Goal: Register for event/course

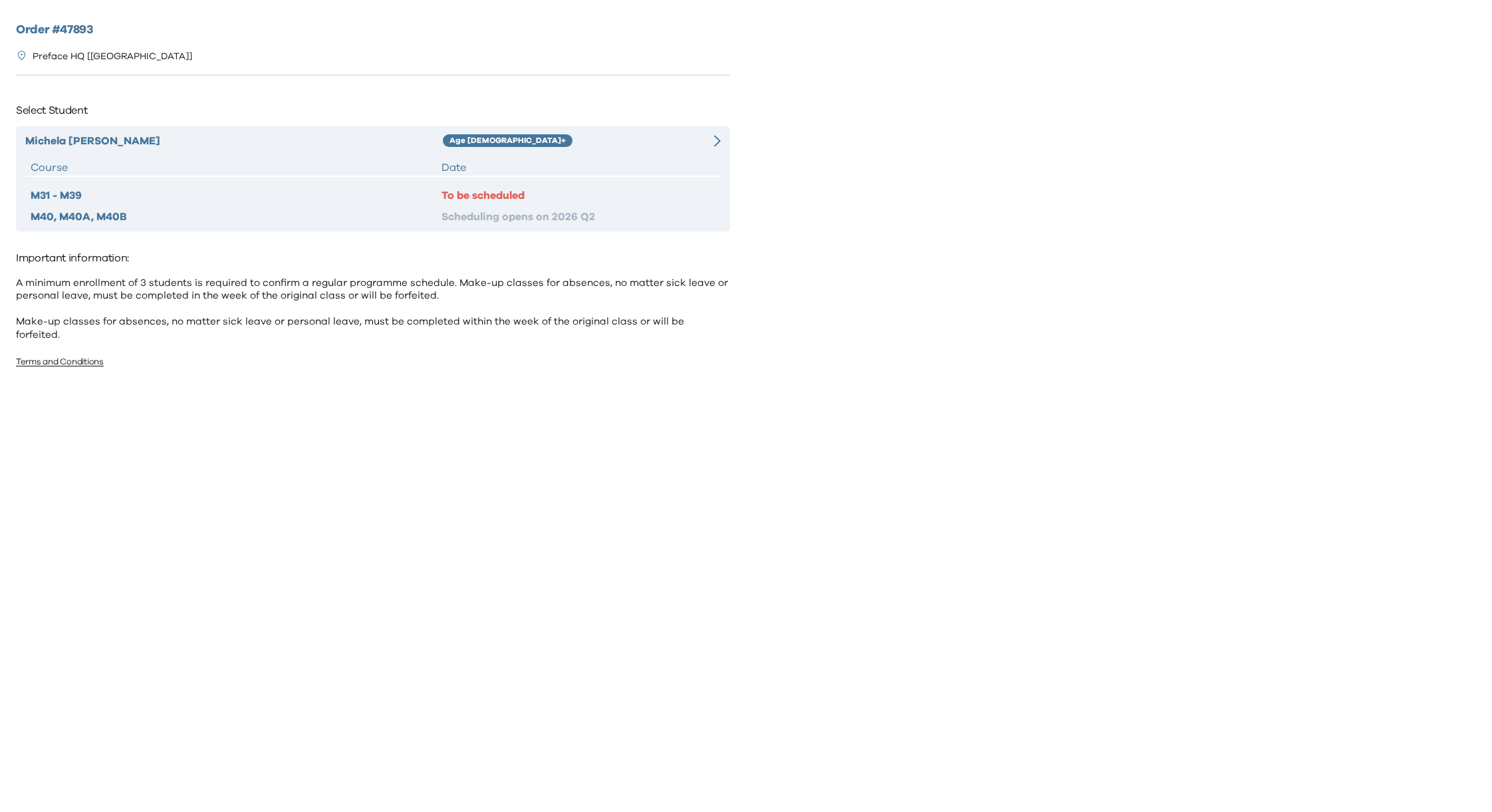
click at [626, 138] on div "Age [DEMOGRAPHIC_DATA]+" at bounding box center [564, 141] width 244 height 16
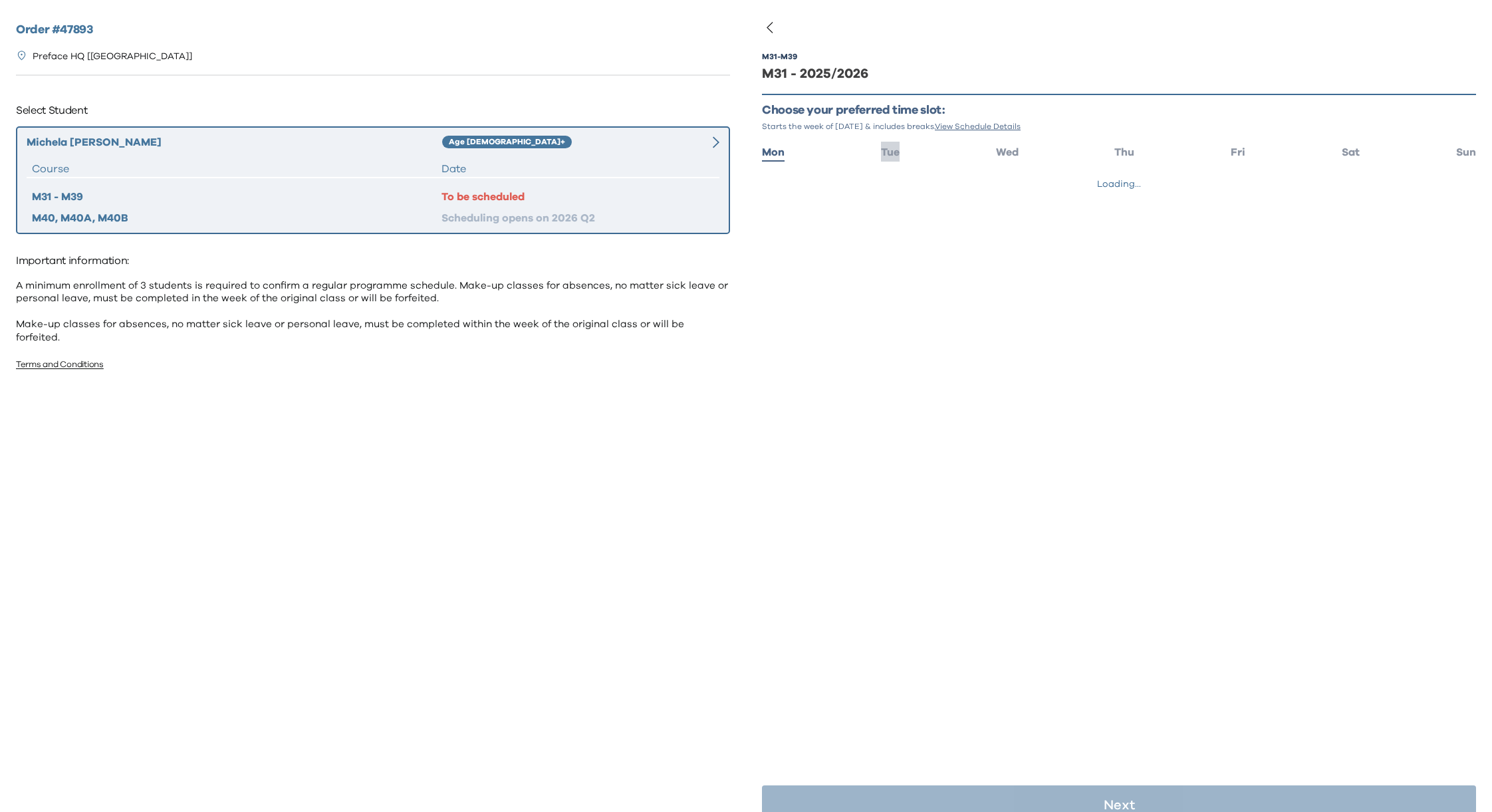
click at [892, 147] on span "Tue" at bounding box center [890, 152] width 19 height 10
click at [853, 187] on button "10:00 - 11:00" at bounding box center [1118, 189] width 714 height 25
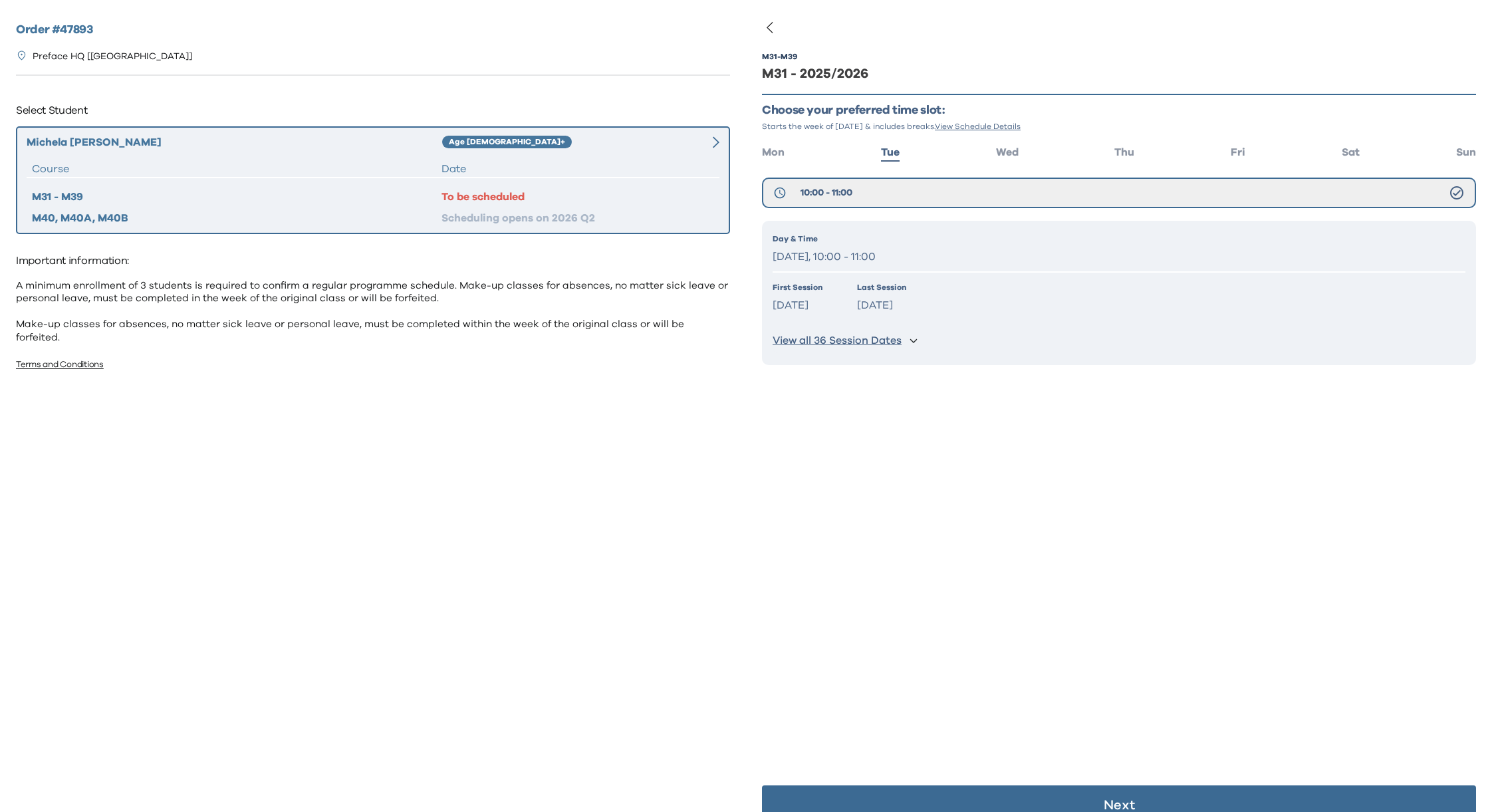
click at [868, 245] on div "Day & Time [DATE], 10:00 - 11:00" at bounding box center [1119, 250] width 693 height 34
click at [860, 247] on p "[DATE], 10:00 - 11:00" at bounding box center [1119, 256] width 693 height 19
click at [892, 186] on button "10:00 - 11:00" at bounding box center [1118, 193] width 714 height 31
click at [1098, 797] on button "Next" at bounding box center [1118, 805] width 714 height 40
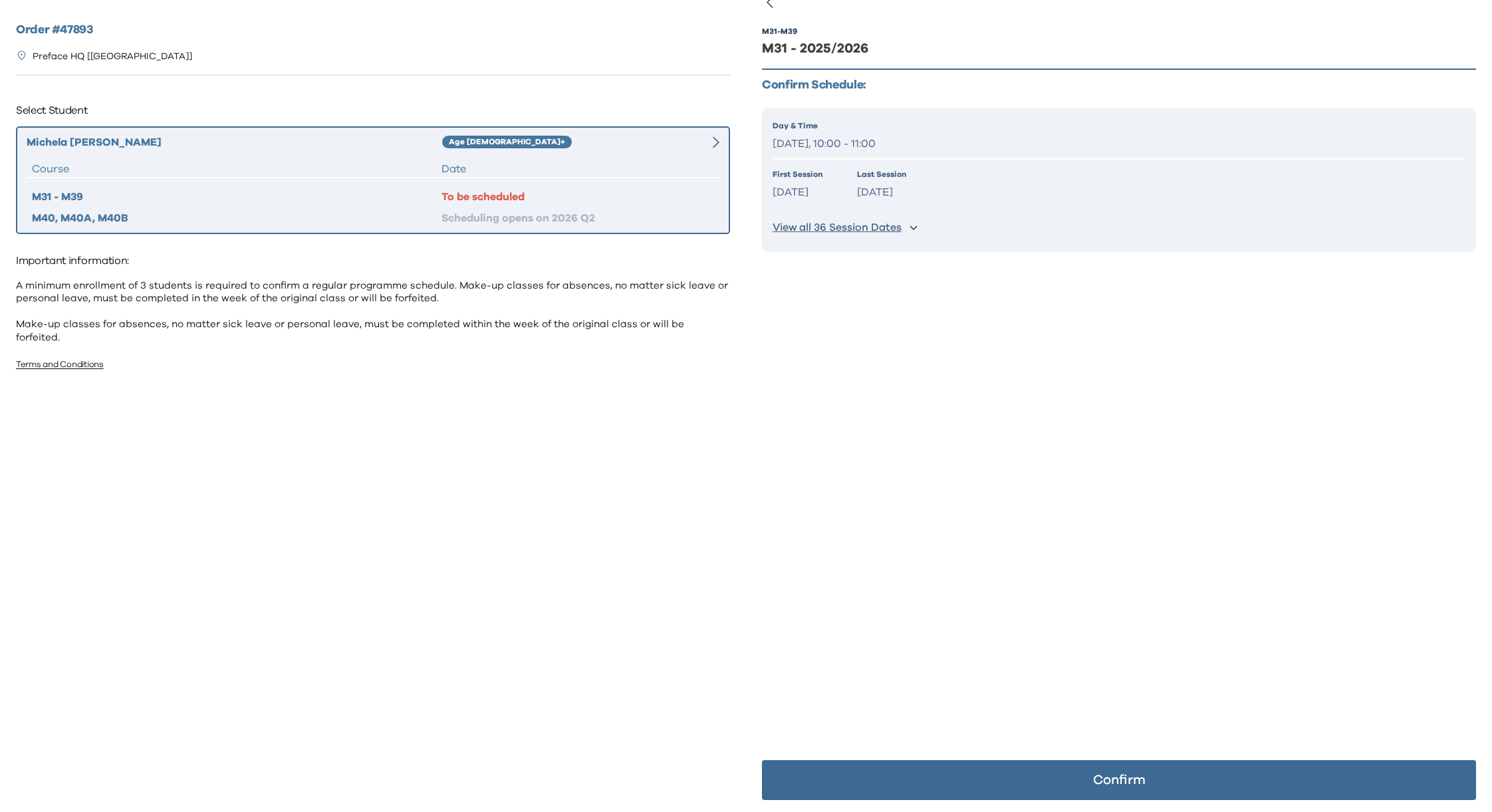
scroll to position [26, 0]
click at [1116, 776] on p "Confirm" at bounding box center [1118, 779] width 52 height 14
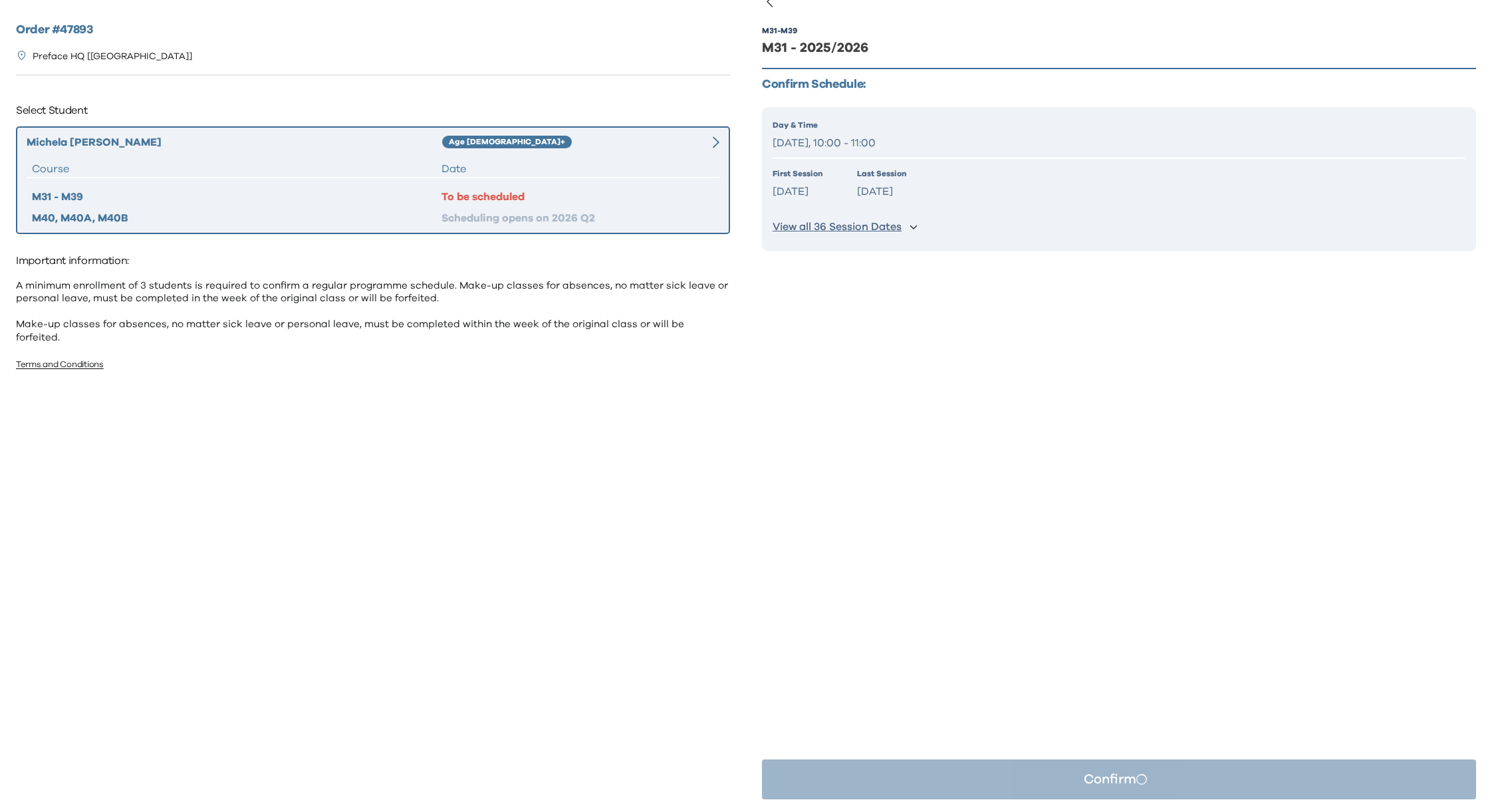
scroll to position [0, 0]
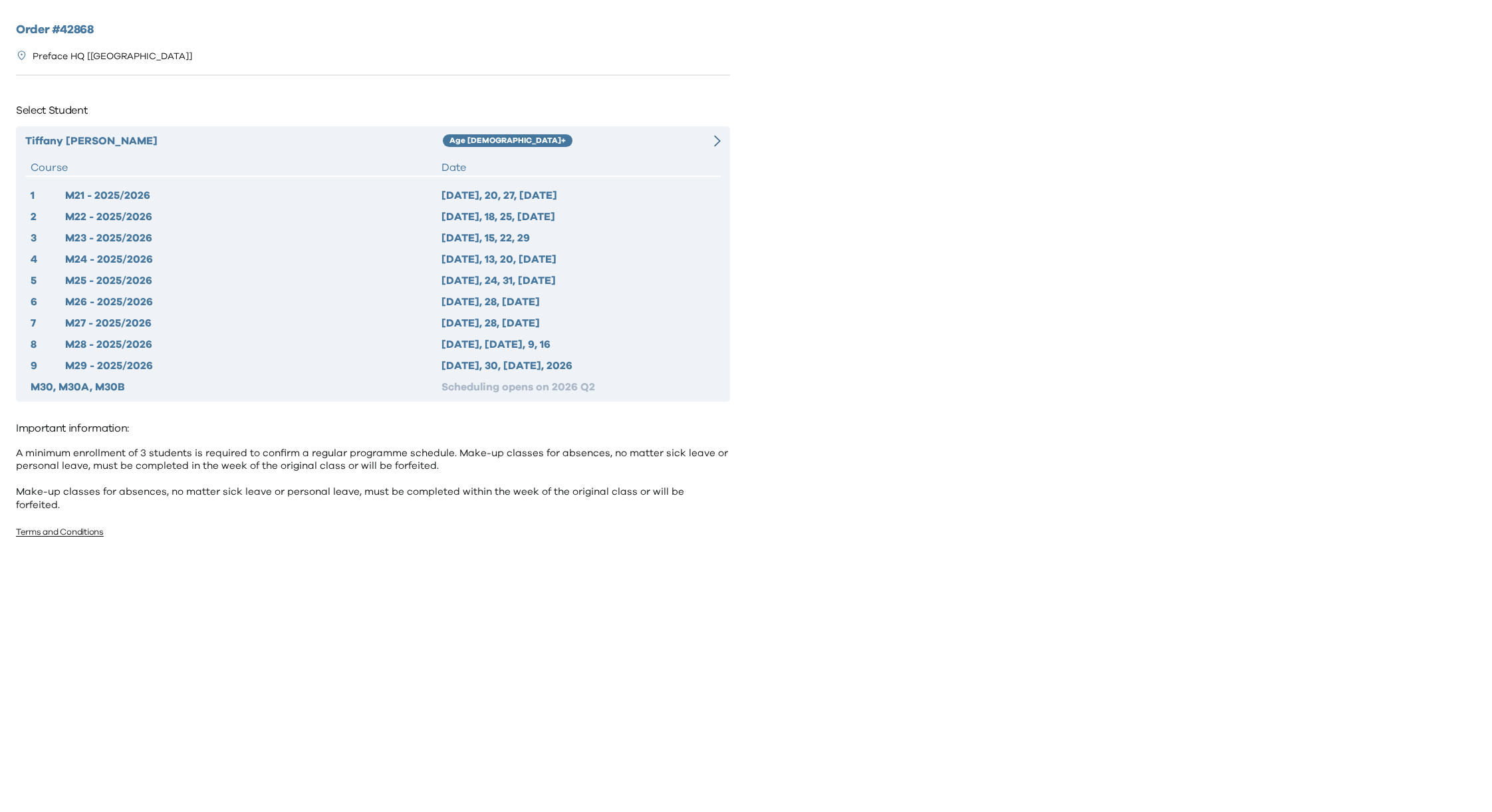
click at [277, 126] on div "Tiffany Wong Age 10+ Course Date 1 M21 - 2025/2026 2025 Sep 13, 20, 27, Oct 4 2…" at bounding box center [373, 263] width 714 height 275
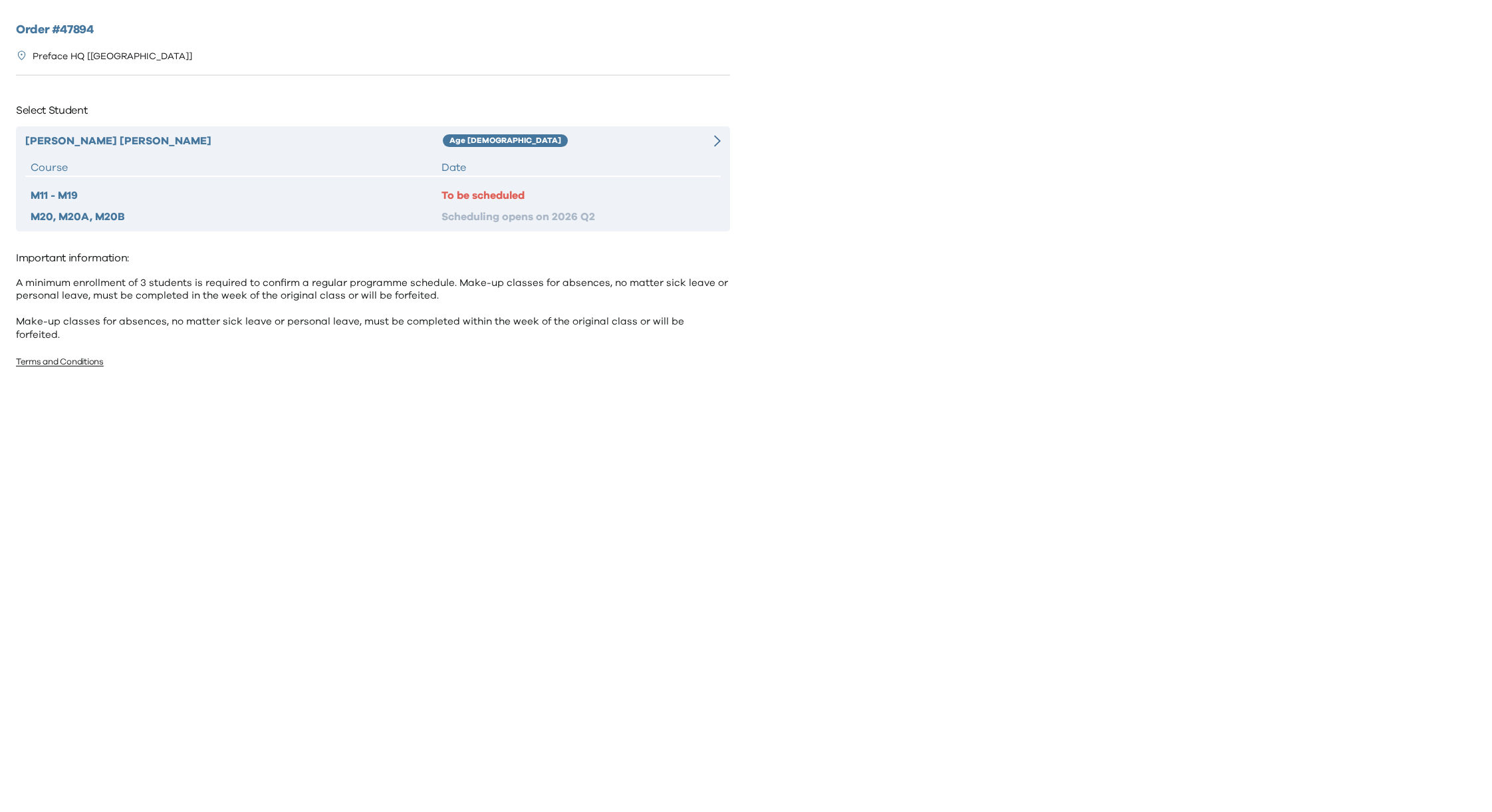
drag, startPoint x: 613, startPoint y: 148, endPoint x: 623, endPoint y: 148, distance: 10.0
click at [613, 148] on div "Augustin Wong Age 6-7 Course Date M11 - M19 To be scheduled M20, M20A, M20B Sch…" at bounding box center [373, 178] width 714 height 105
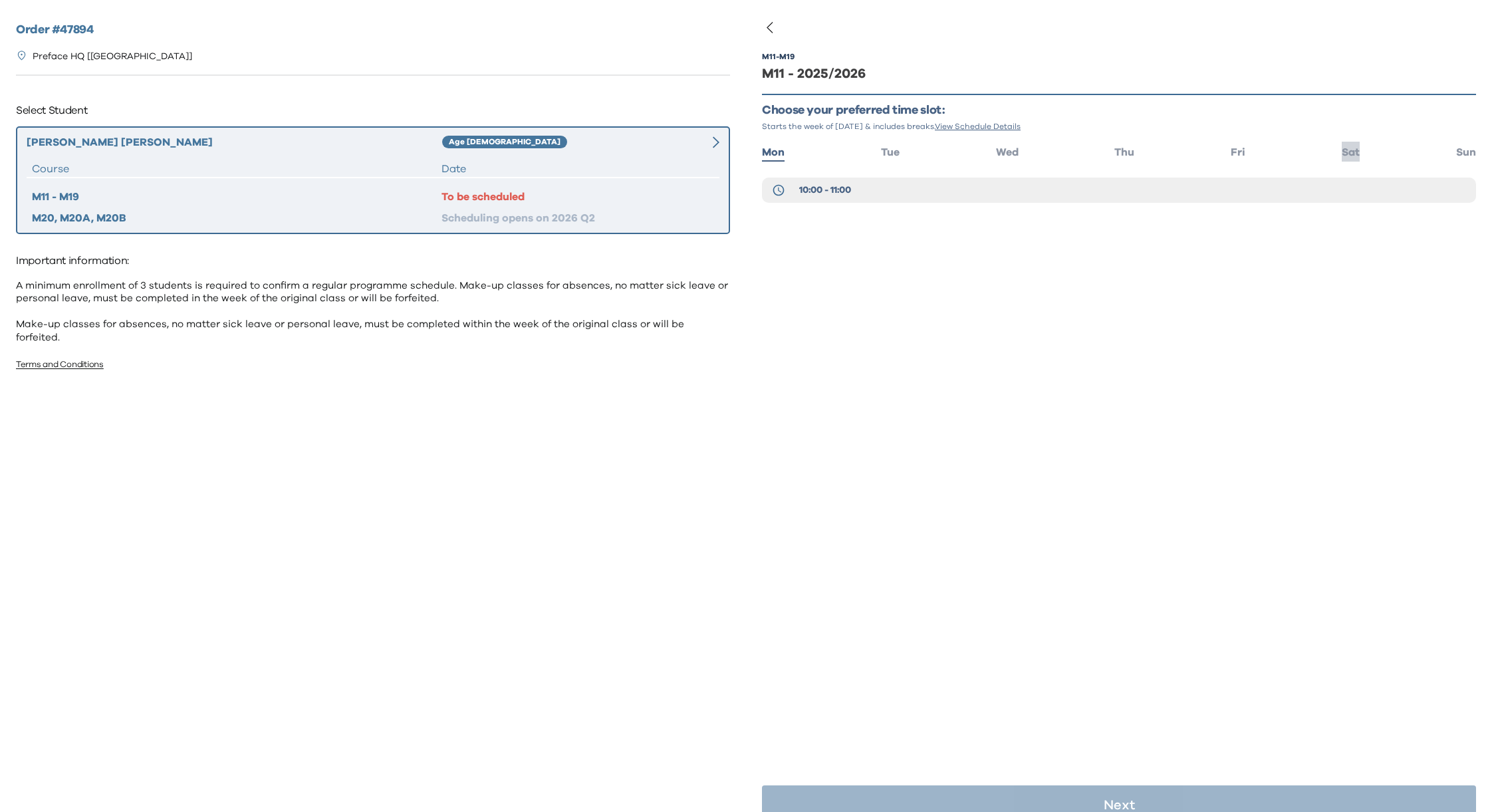
click at [1341, 152] on span "Sat" at bounding box center [1350, 152] width 18 height 10
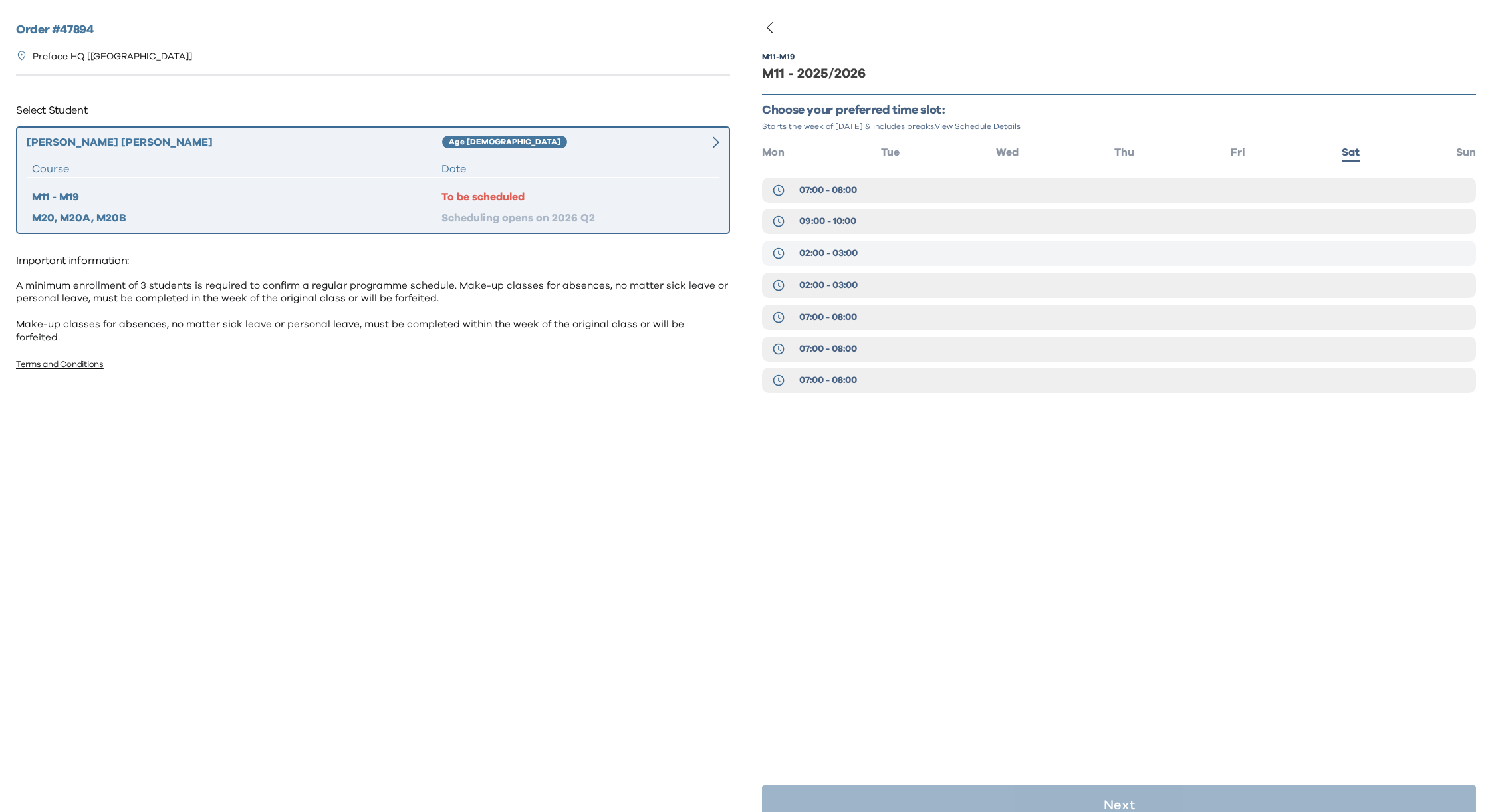
click at [834, 249] on span "02:00 - 03:00" at bounding box center [828, 254] width 58 height 14
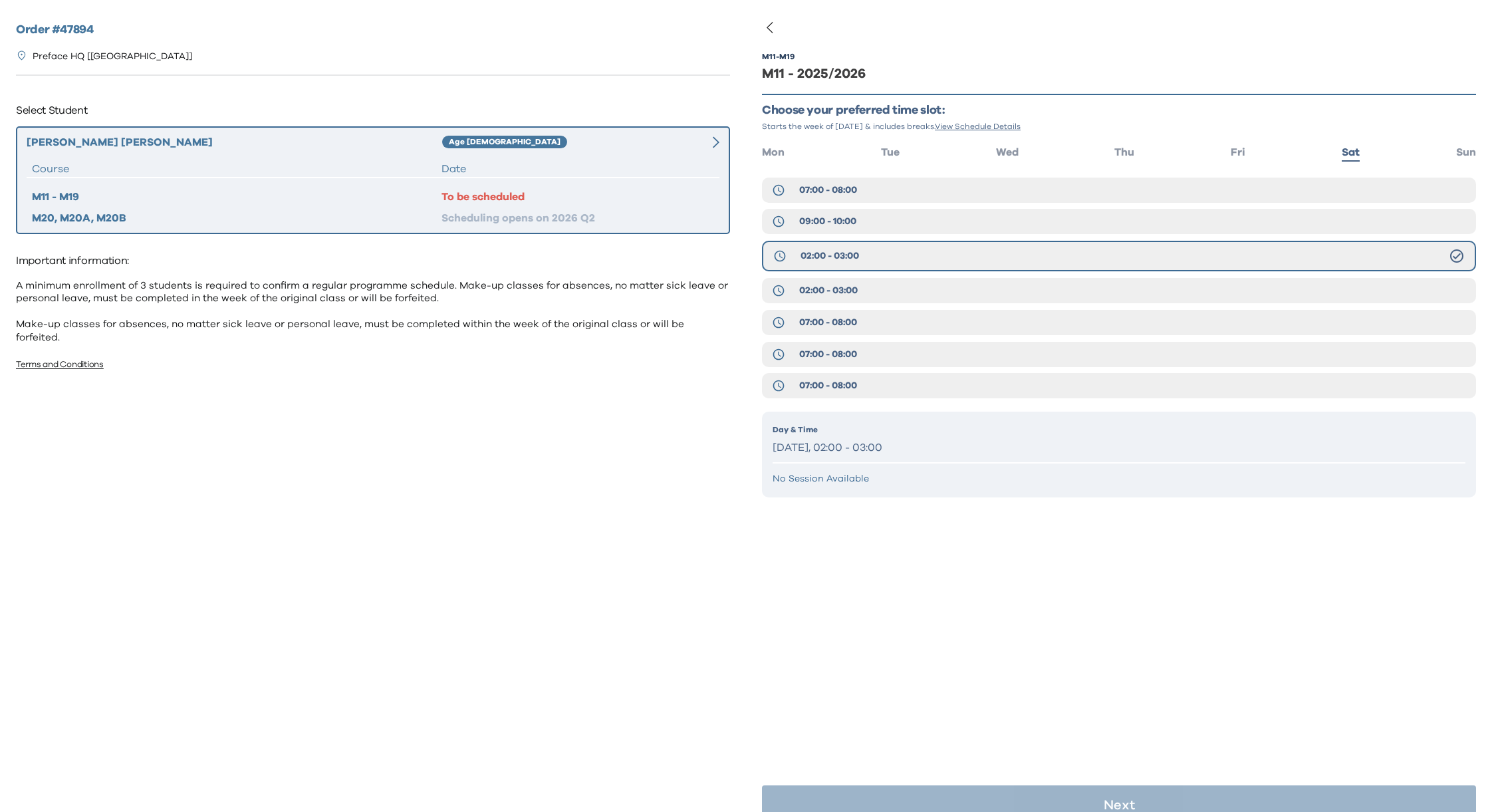
click at [894, 448] on p "Saturday, 02:00 - 03:00" at bounding box center [1119, 448] width 693 height 19
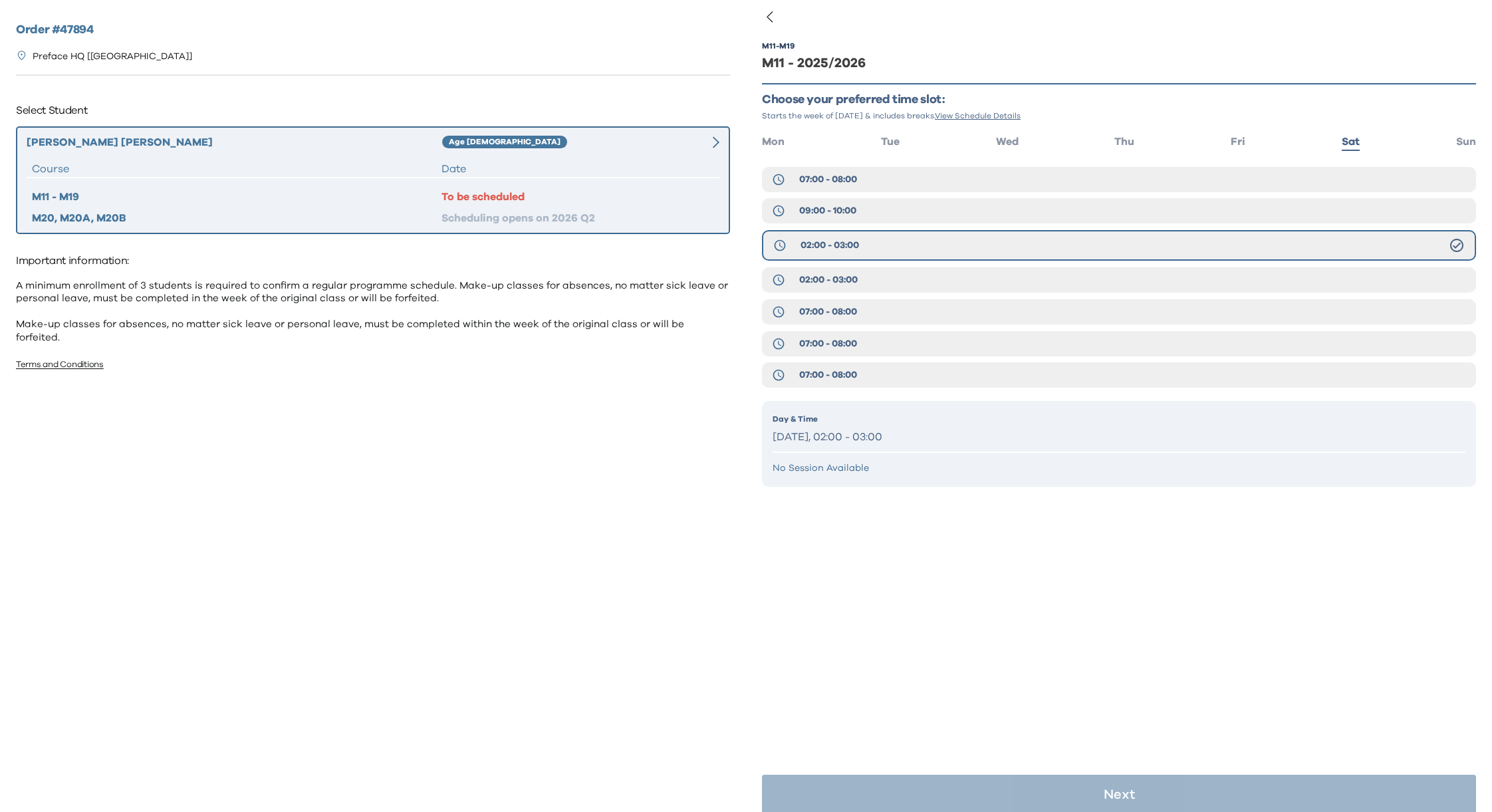
scroll to position [26, 0]
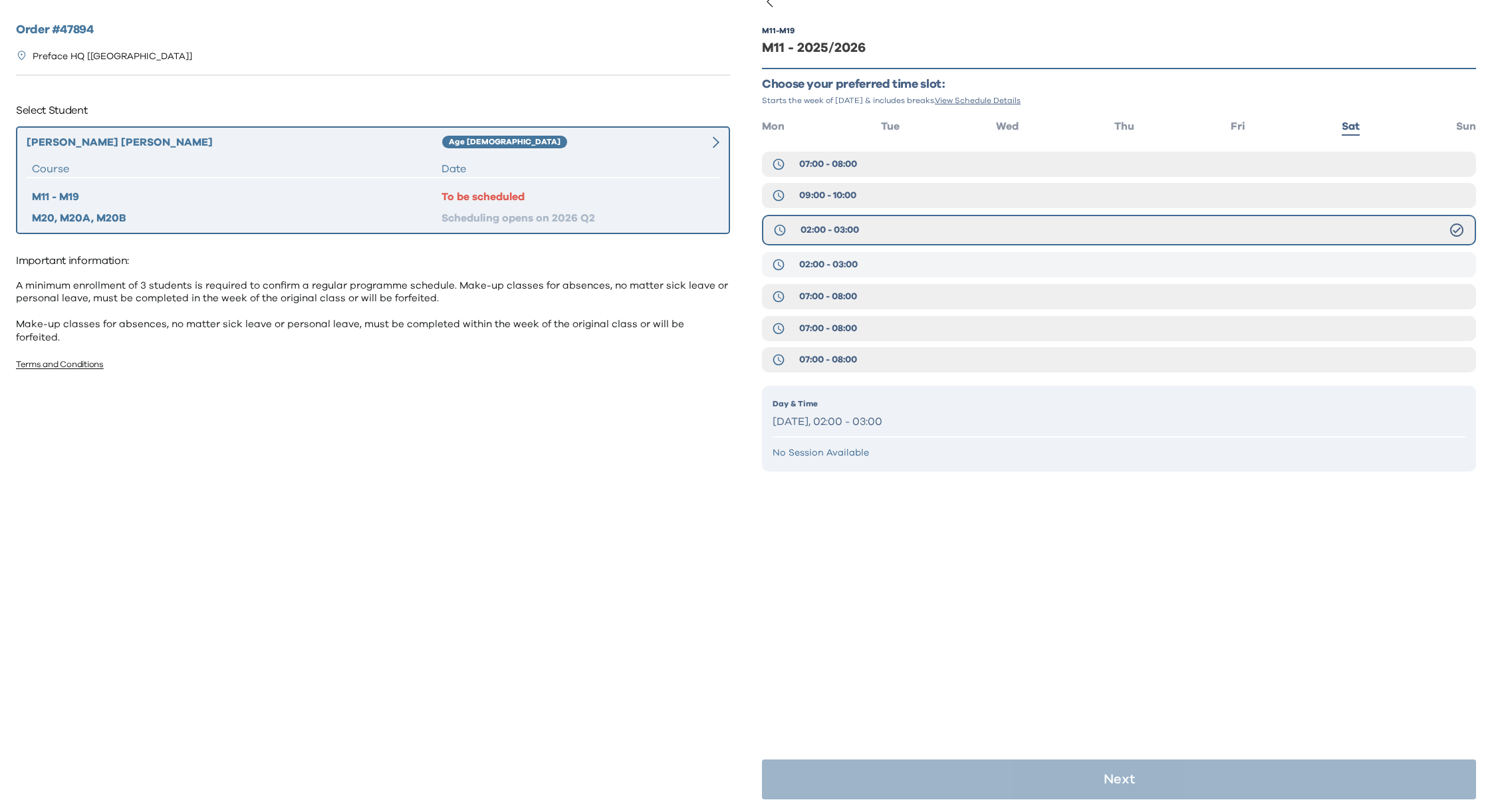
click at [845, 262] on span "02:00 - 03:00" at bounding box center [828, 265] width 58 height 14
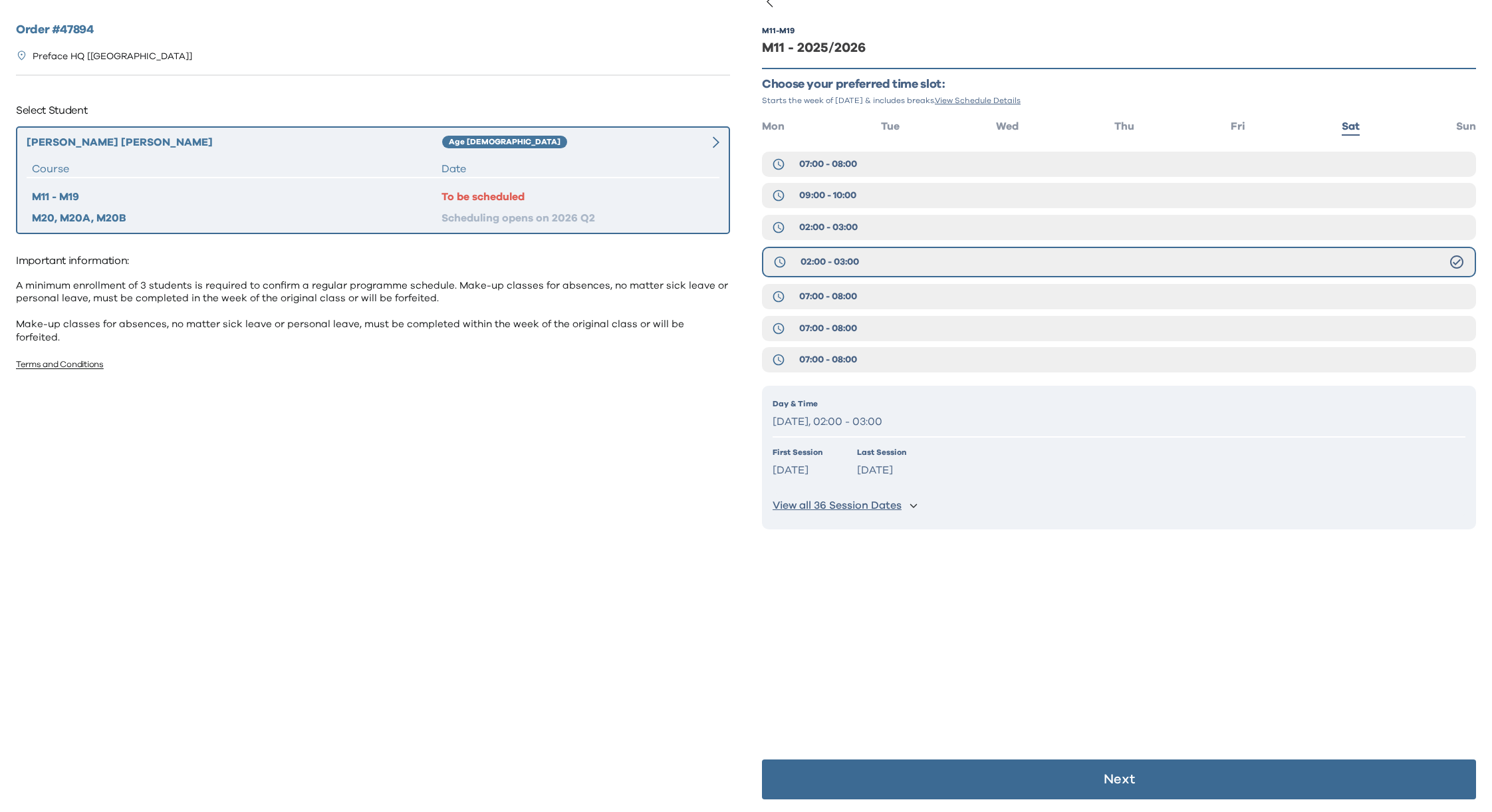
click at [1104, 779] on p "Next" at bounding box center [1119, 779] width 31 height 14
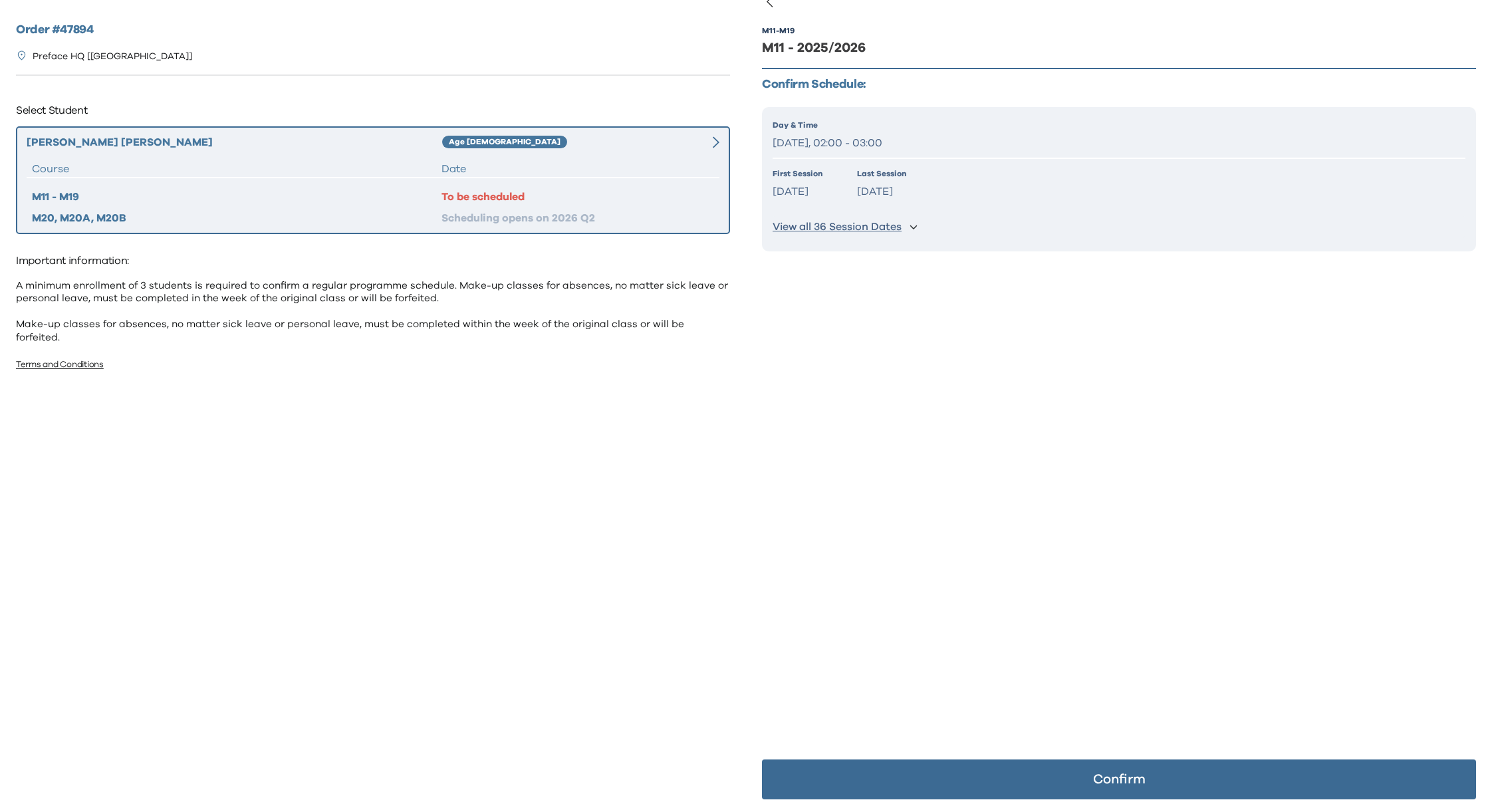
drag, startPoint x: 1102, startPoint y: 773, endPoint x: 1081, endPoint y: 767, distance: 21.8
click at [1102, 773] on p "Confirm" at bounding box center [1118, 779] width 52 height 14
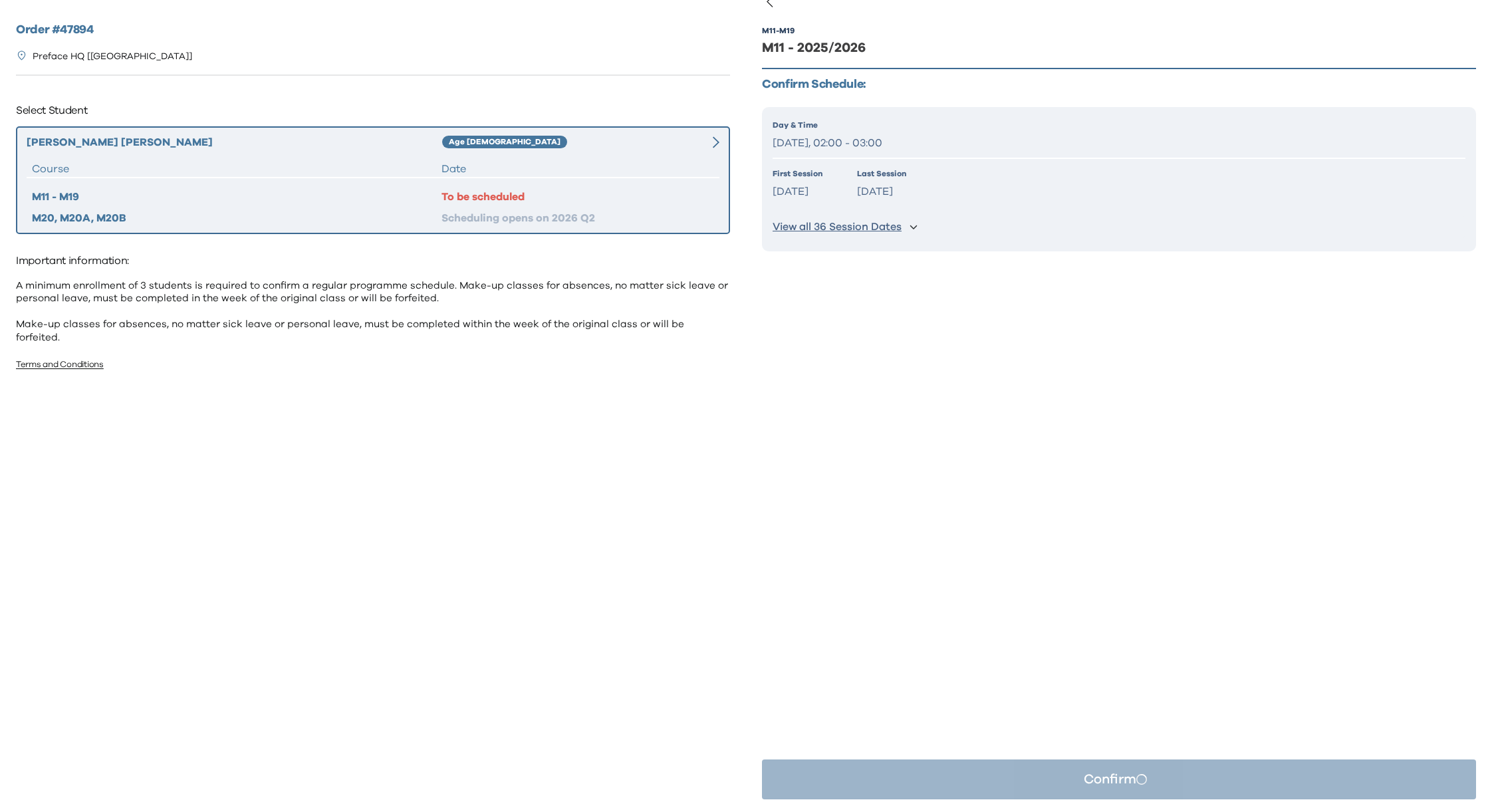
scroll to position [0, 0]
